Goal: Browse casually

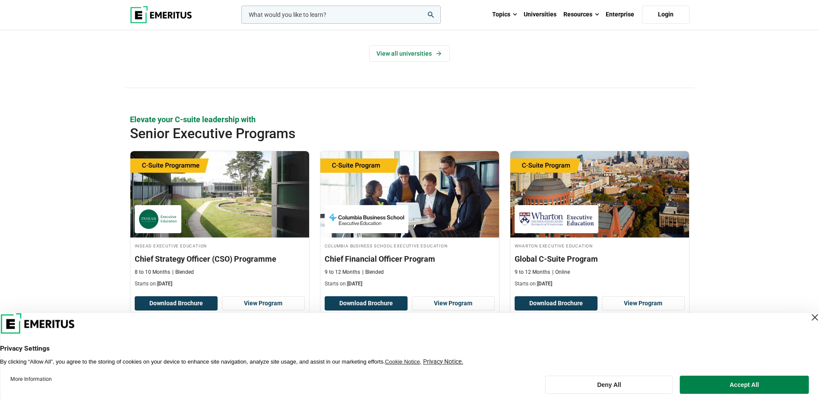
scroll to position [362, 0]
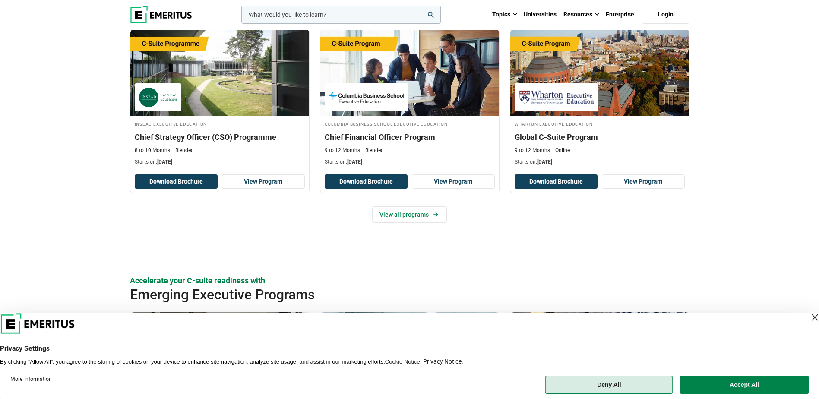
click at [650, 386] on button "Deny All" at bounding box center [610, 385] width 128 height 18
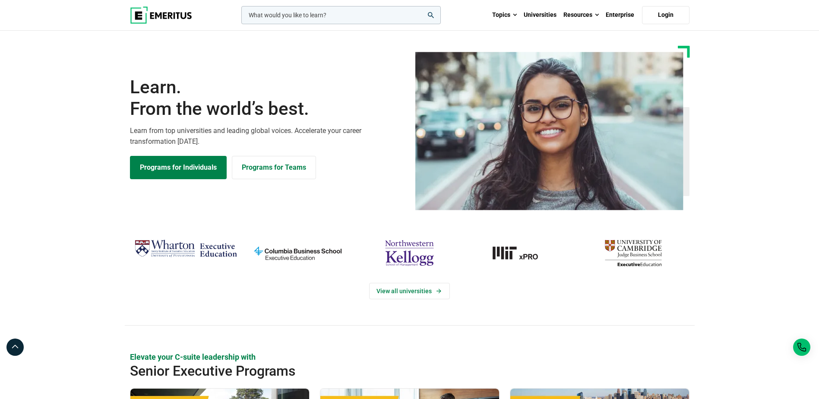
scroll to position [0, 0]
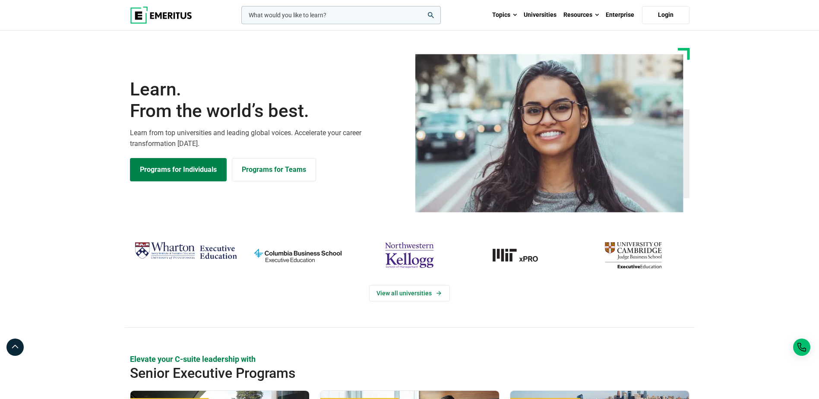
click at [176, 17] on img at bounding box center [161, 14] width 62 height 17
click at [166, 15] on img at bounding box center [161, 14] width 62 height 17
